Goal: Task Accomplishment & Management: Manage account settings

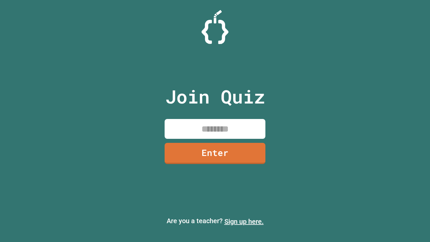
click at [244, 221] on link "Sign up here." at bounding box center [244, 221] width 39 height 8
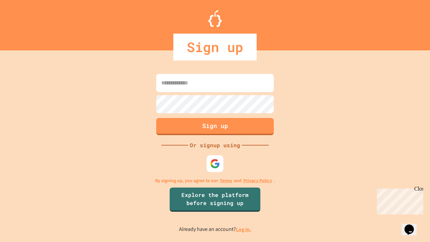
click at [244, 229] on link "Log in." at bounding box center [243, 229] width 15 height 7
